Goal: Information Seeking & Learning: Learn about a topic

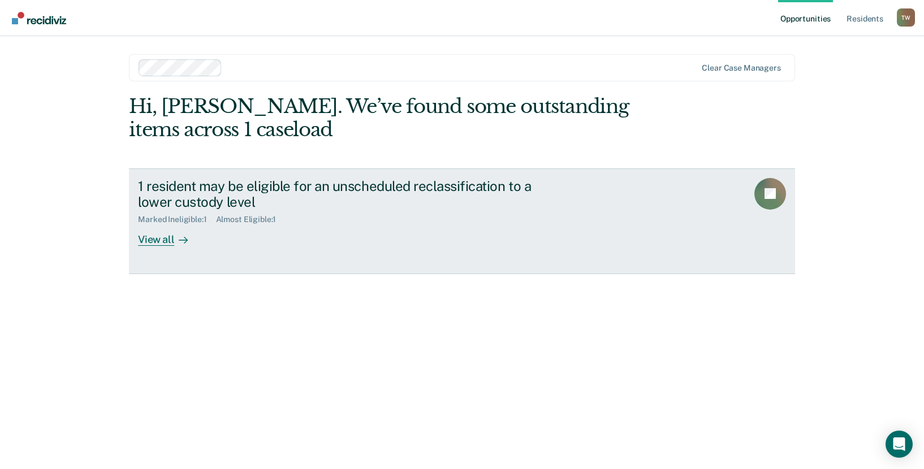
click at [158, 238] on div "View all" at bounding box center [169, 235] width 63 height 22
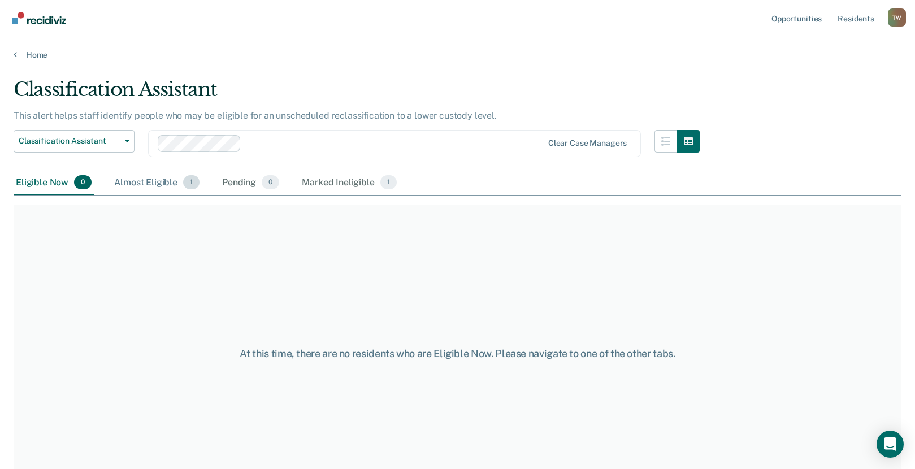
click at [144, 180] on div "Almost Eligible 1" at bounding box center [157, 183] width 90 height 25
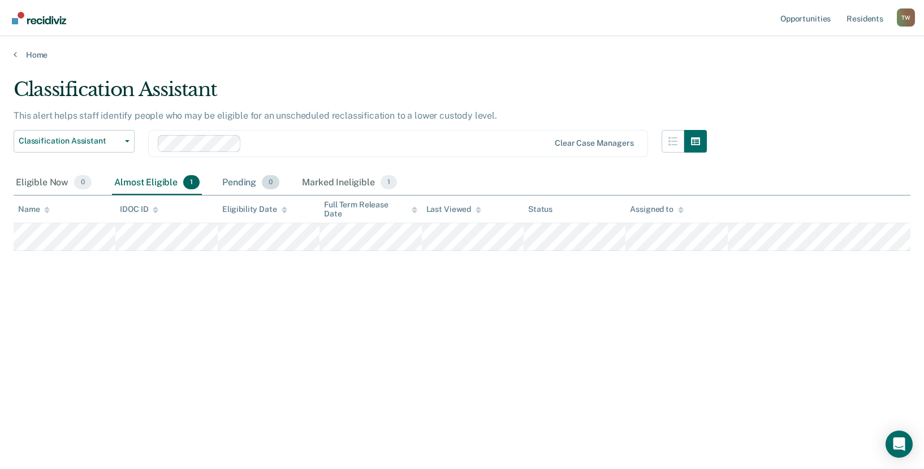
click at [247, 182] on div "Pending 0" at bounding box center [251, 183] width 62 height 25
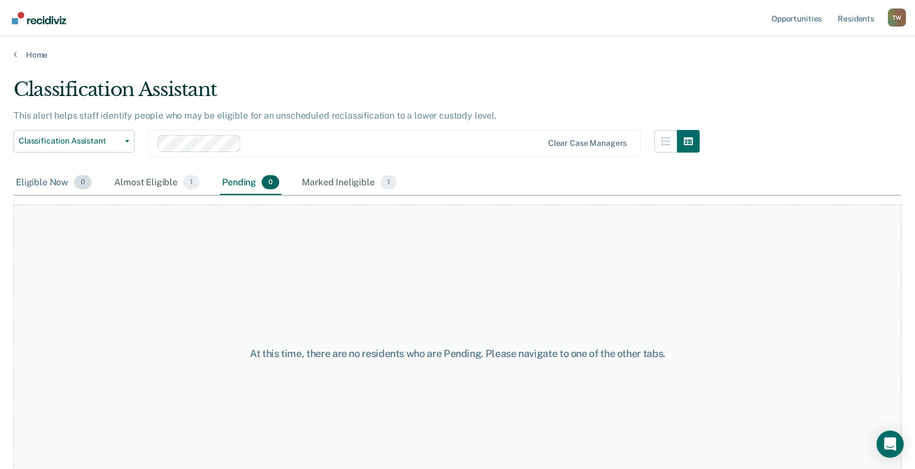
click at [48, 180] on div "Eligible Now 0" at bounding box center [54, 183] width 80 height 25
click at [159, 182] on div "Almost Eligible 1" at bounding box center [157, 183] width 90 height 25
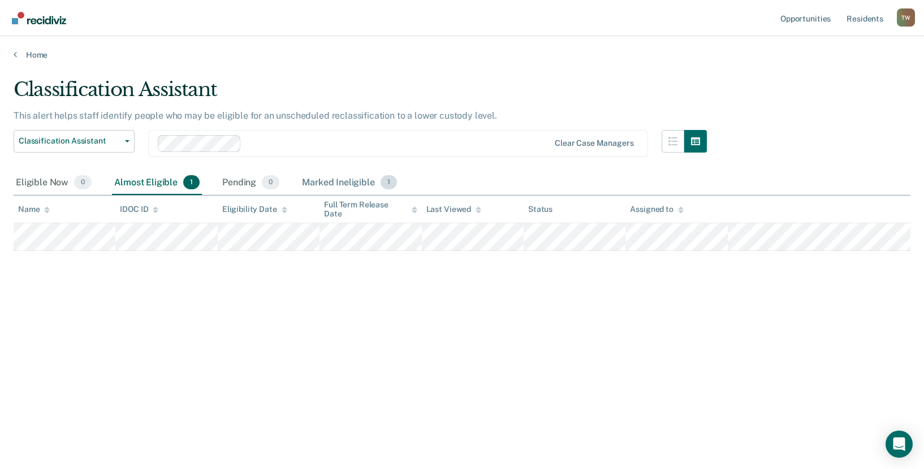
click at [345, 183] on div "Marked Ineligible 1" at bounding box center [350, 183] width 100 height 25
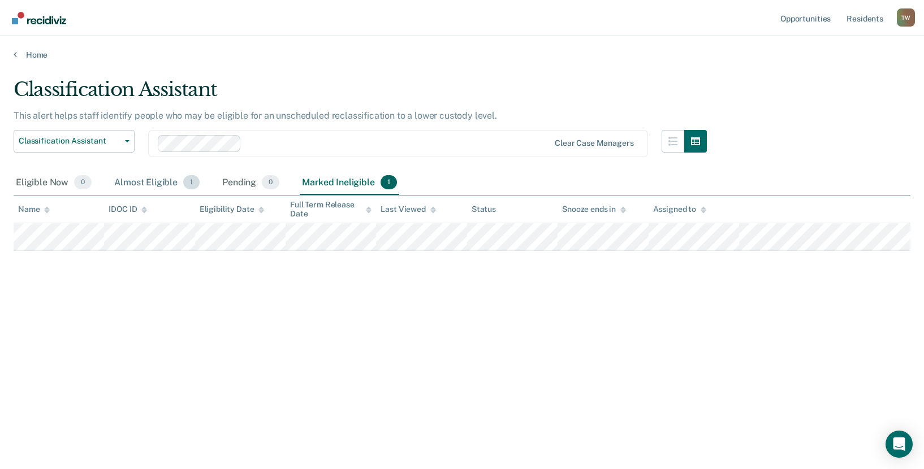
click at [151, 186] on div "Almost Eligible 1" at bounding box center [157, 183] width 90 height 25
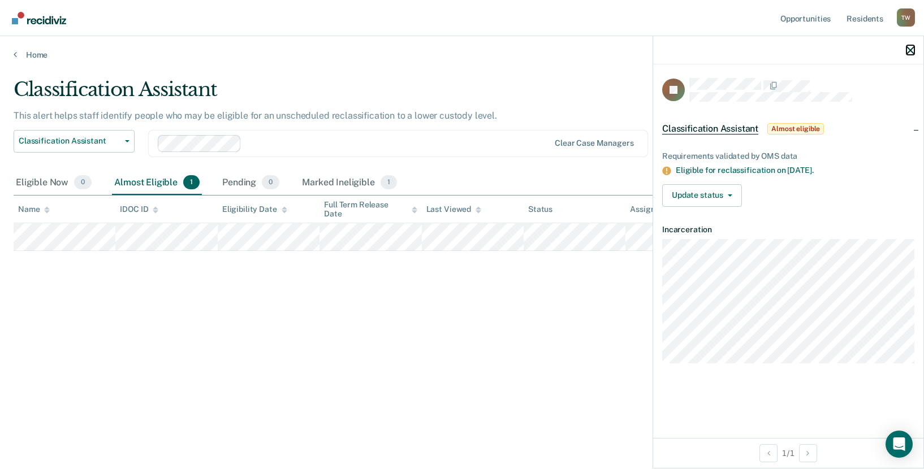
click at [913, 47] on icon "button" at bounding box center [910, 50] width 8 height 8
